Goal: Navigation & Orientation: Find specific page/section

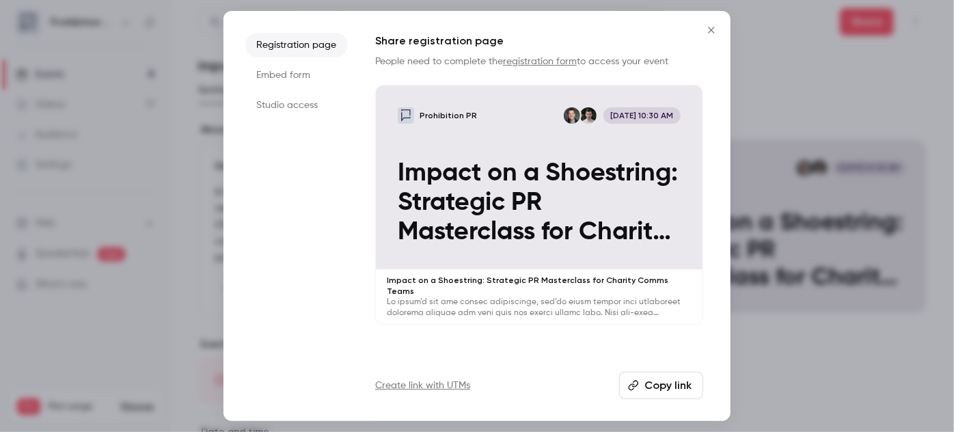
click at [713, 32] on icon "Close" at bounding box center [711, 30] width 6 height 6
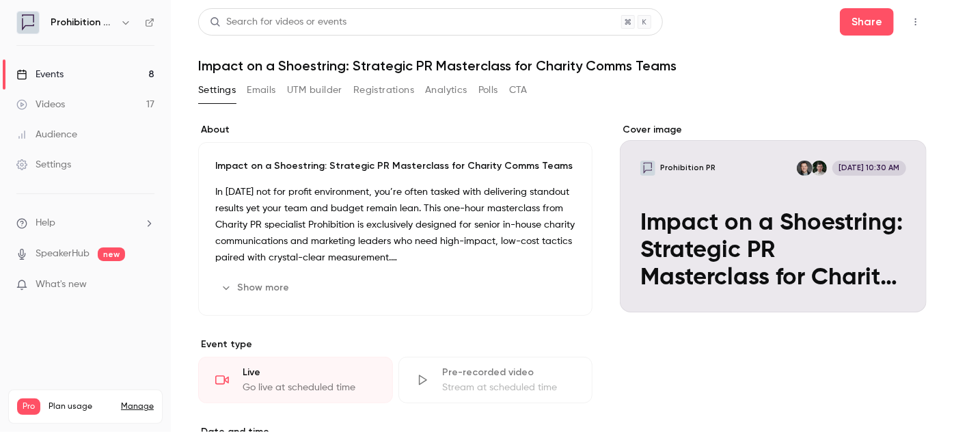
click at [51, 73] on div "Events" at bounding box center [39, 75] width 47 height 14
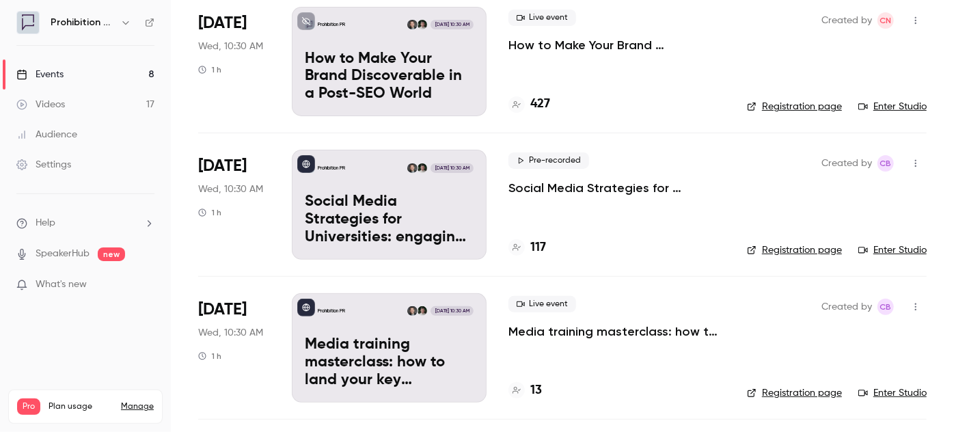
scroll to position [186, 0]
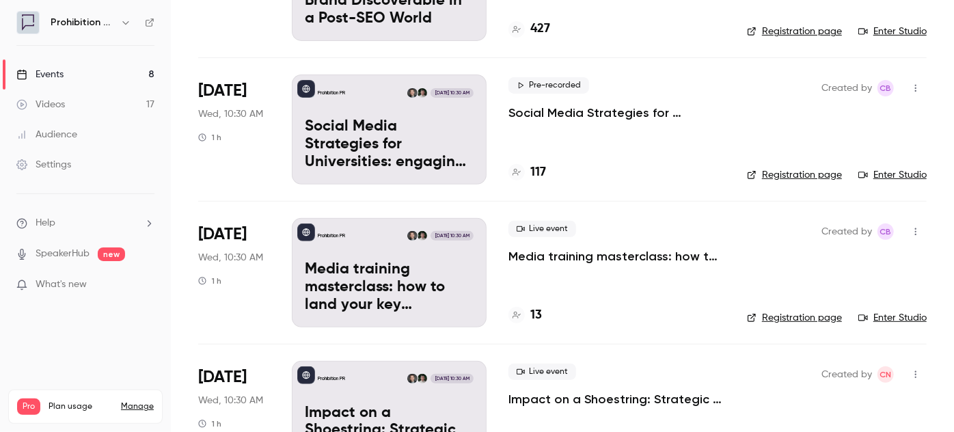
click at [629, 256] on p "Media training masterclass: how to land your key messages in a digital-first wo…" at bounding box center [616, 256] width 217 height 16
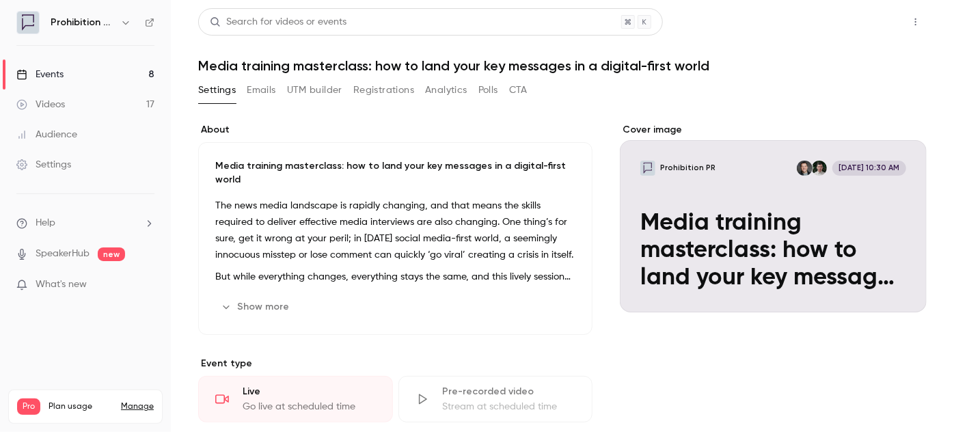
click at [882, 22] on button "Share" at bounding box center [867, 21] width 54 height 27
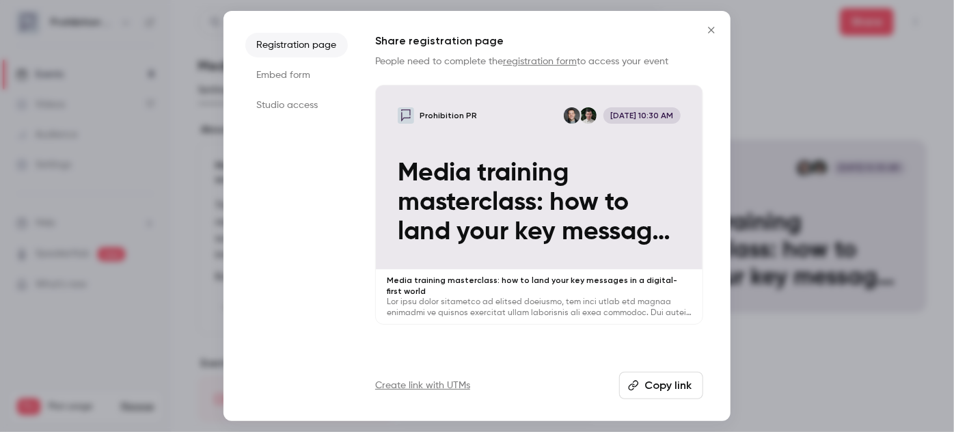
click at [654, 385] on button "Copy link" at bounding box center [661, 385] width 84 height 27
click at [639, 386] on icon "button" at bounding box center [633, 385] width 11 height 11
click at [714, 25] on icon "Close" at bounding box center [711, 30] width 16 height 11
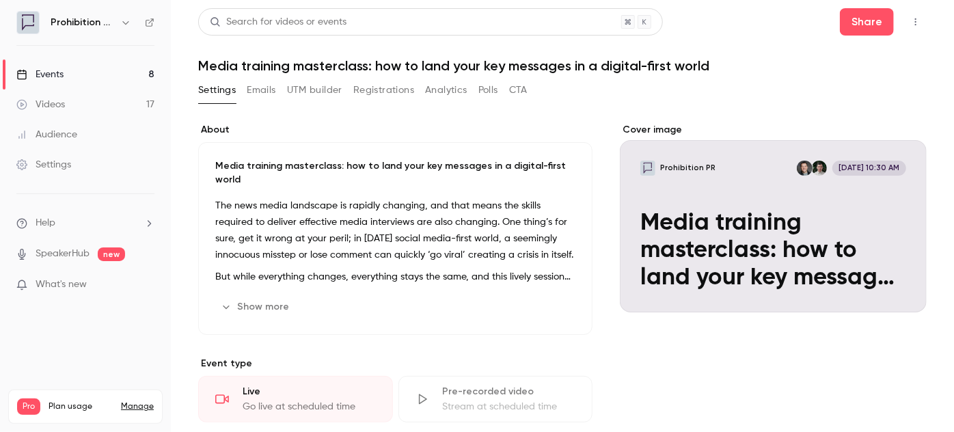
click at [96, 72] on link "Events 8" at bounding box center [85, 74] width 171 height 30
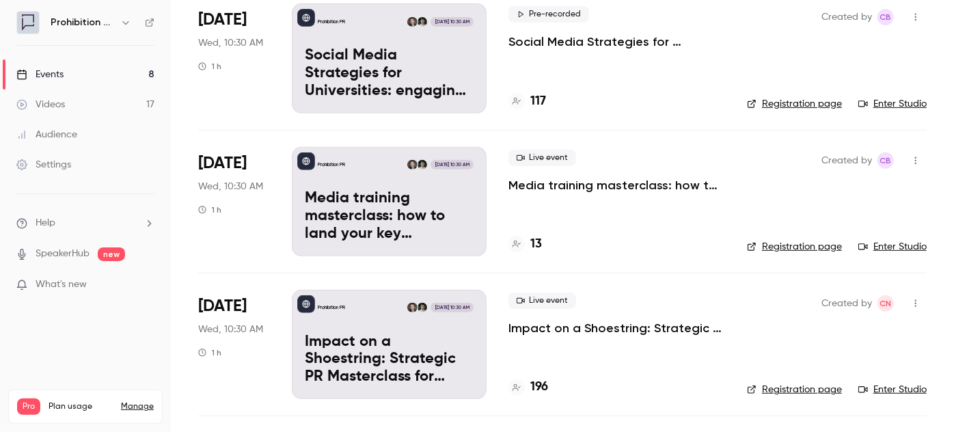
scroll to position [248, 0]
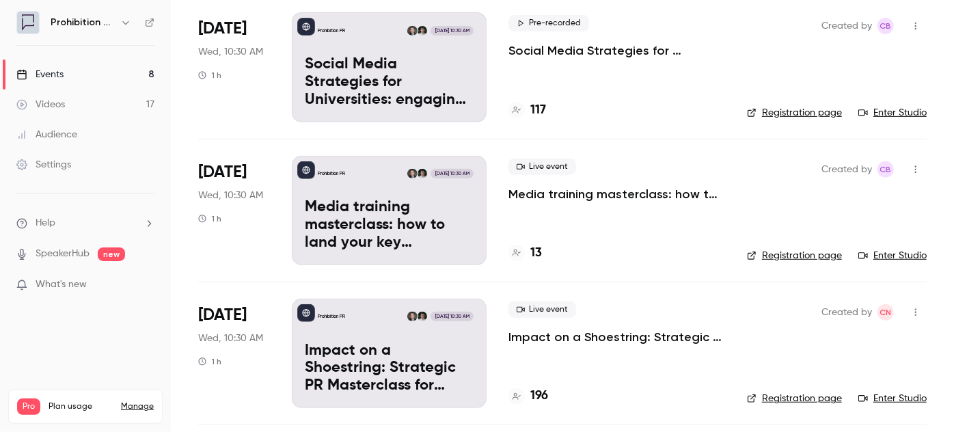
click at [672, 195] on p "Media training masterclass: how to land your key messages in a digital-first wo…" at bounding box center [616, 194] width 217 height 16
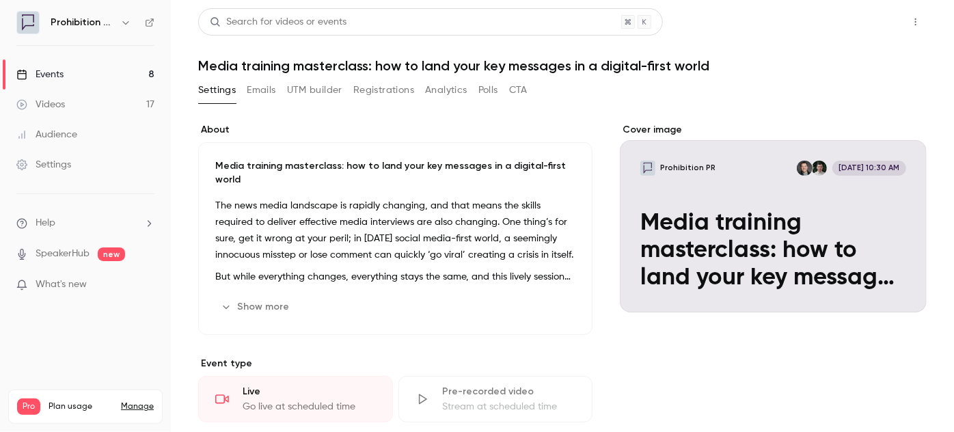
click at [857, 25] on button "Share" at bounding box center [867, 21] width 54 height 27
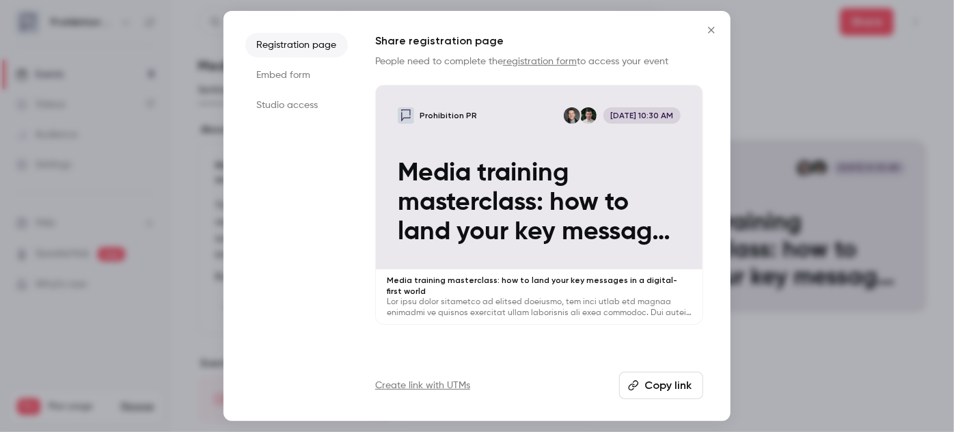
click at [646, 390] on button "Copy link" at bounding box center [661, 385] width 84 height 27
click at [711, 28] on icon "Close" at bounding box center [711, 30] width 16 height 11
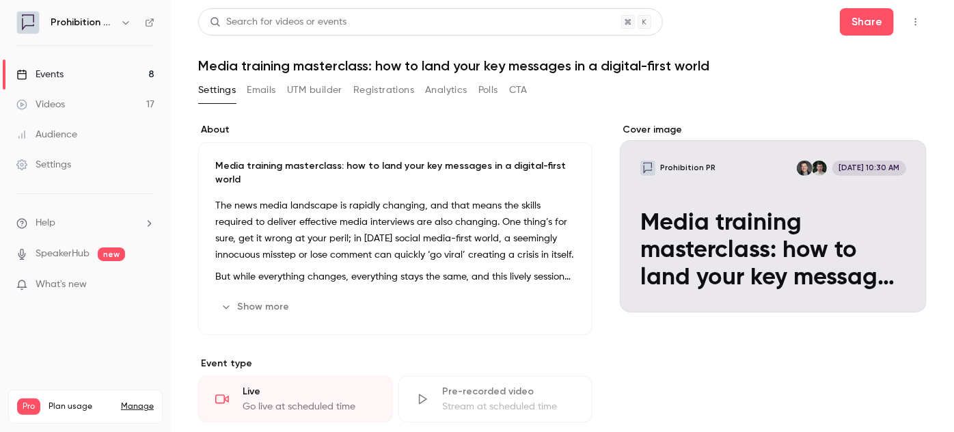
click at [58, 74] on div "Events" at bounding box center [39, 75] width 47 height 14
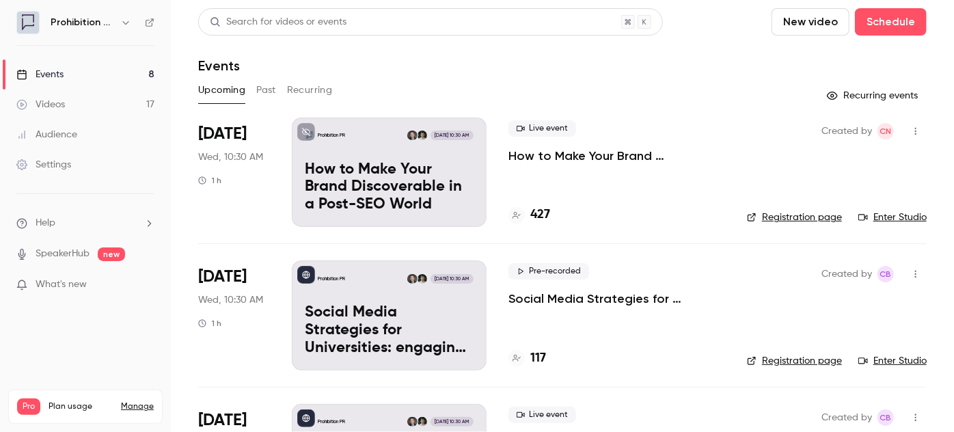
click at [123, 103] on link "Videos 17" at bounding box center [85, 105] width 171 height 30
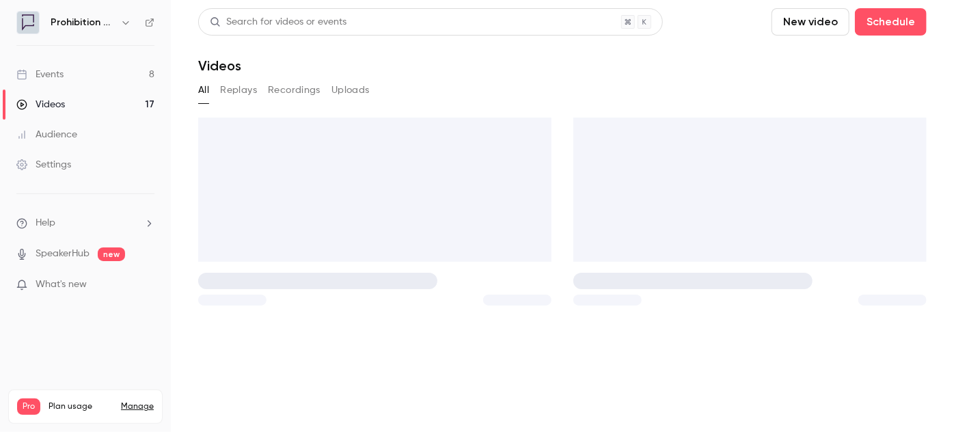
click at [109, 72] on link "Events 8" at bounding box center [85, 74] width 171 height 30
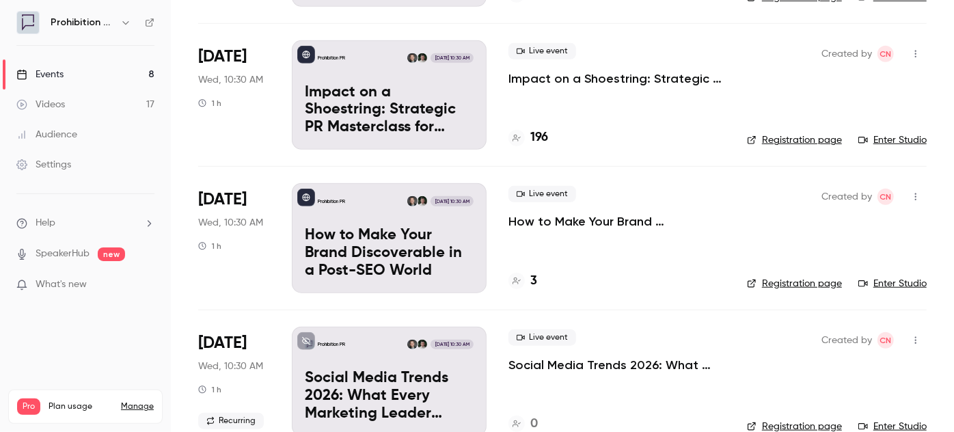
scroll to position [497, 0]
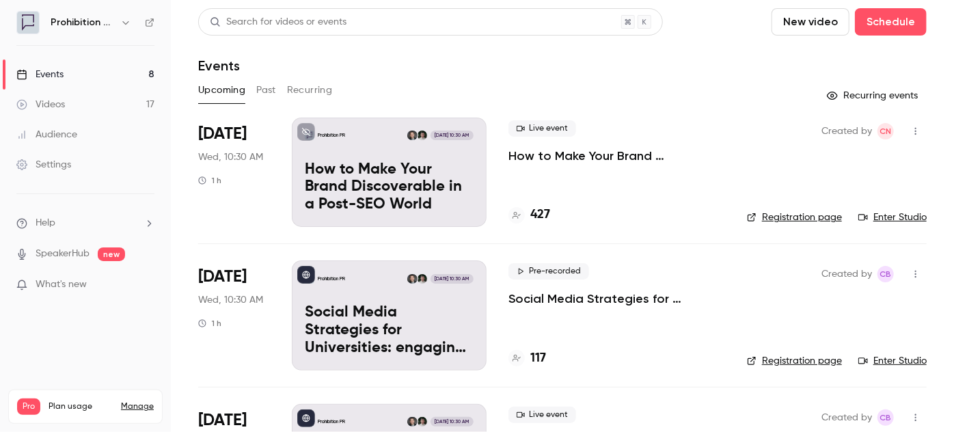
scroll to position [124, 0]
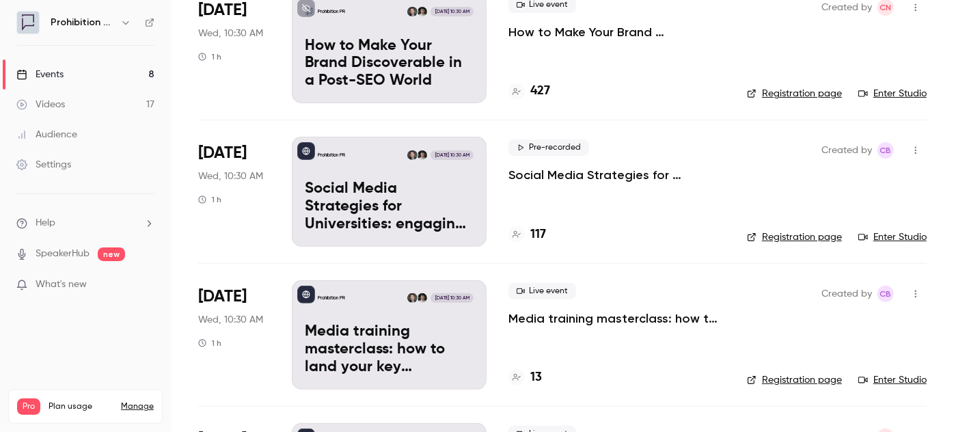
click at [61, 134] on div "Audience" at bounding box center [46, 135] width 61 height 14
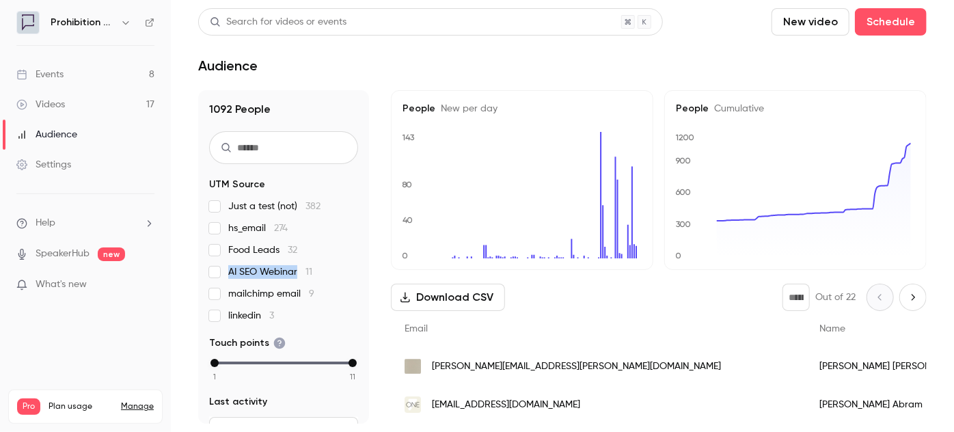
drag, startPoint x: 230, startPoint y: 269, endPoint x: 297, endPoint y: 271, distance: 66.3
click at [297, 271] on span "AI SEO Webinar 11" at bounding box center [270, 272] width 84 height 14
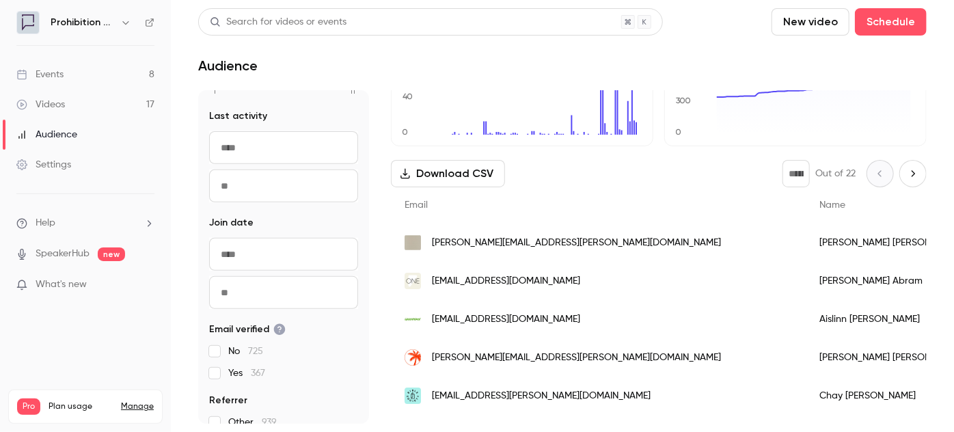
scroll to position [301, 0]
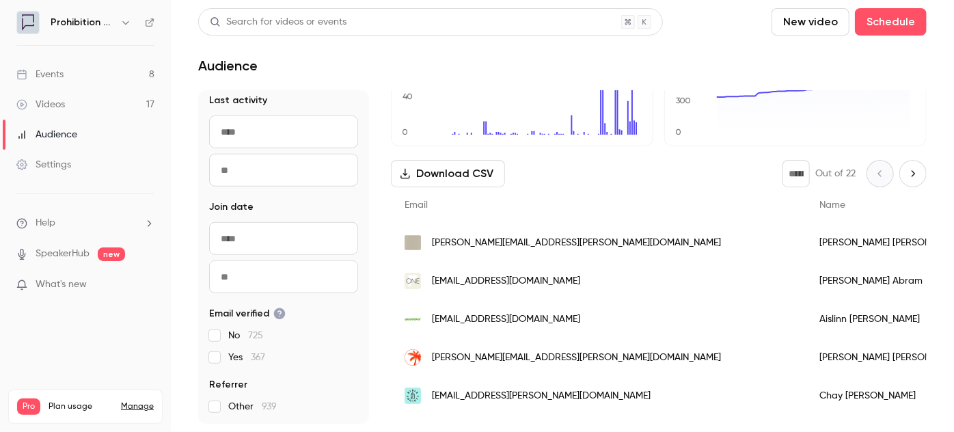
click at [49, 291] on span "What's new" at bounding box center [61, 284] width 51 height 14
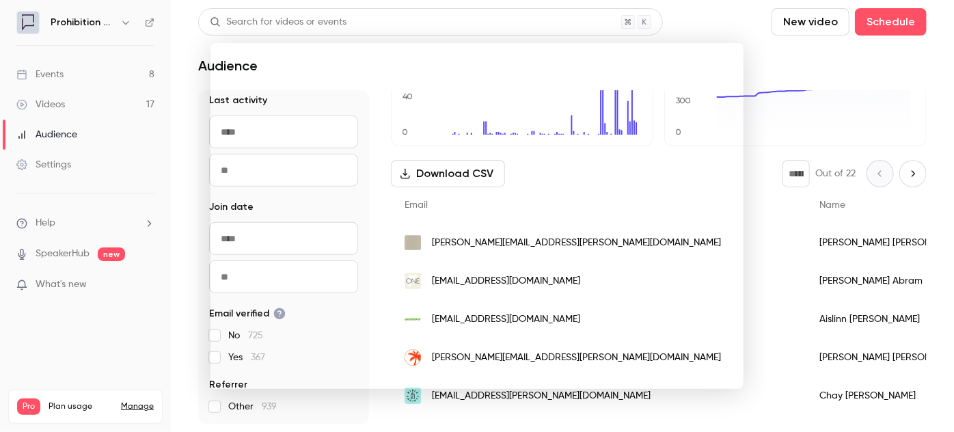
click at [836, 51] on div at bounding box center [477, 216] width 954 height 432
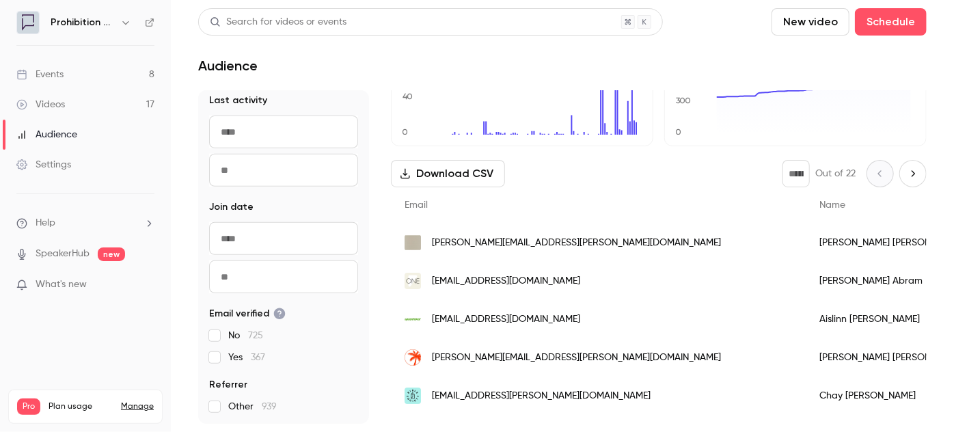
click at [74, 71] on link "Events 8" at bounding box center [85, 74] width 171 height 30
